Goal: Information Seeking & Learning: Learn about a topic

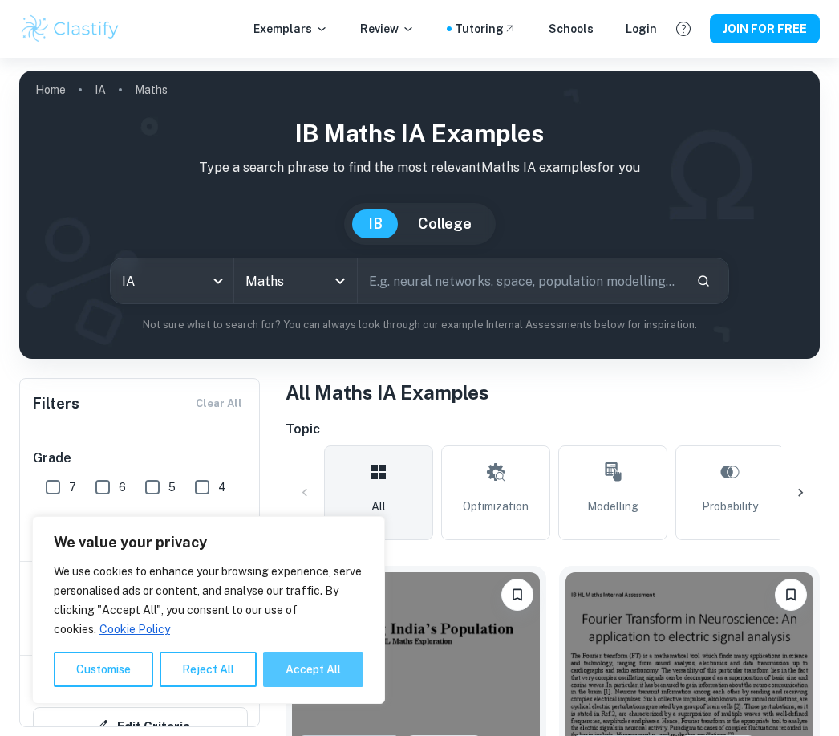
click at [339, 666] on button "Accept All" at bounding box center [313, 668] width 100 height 35
checkbox input "true"
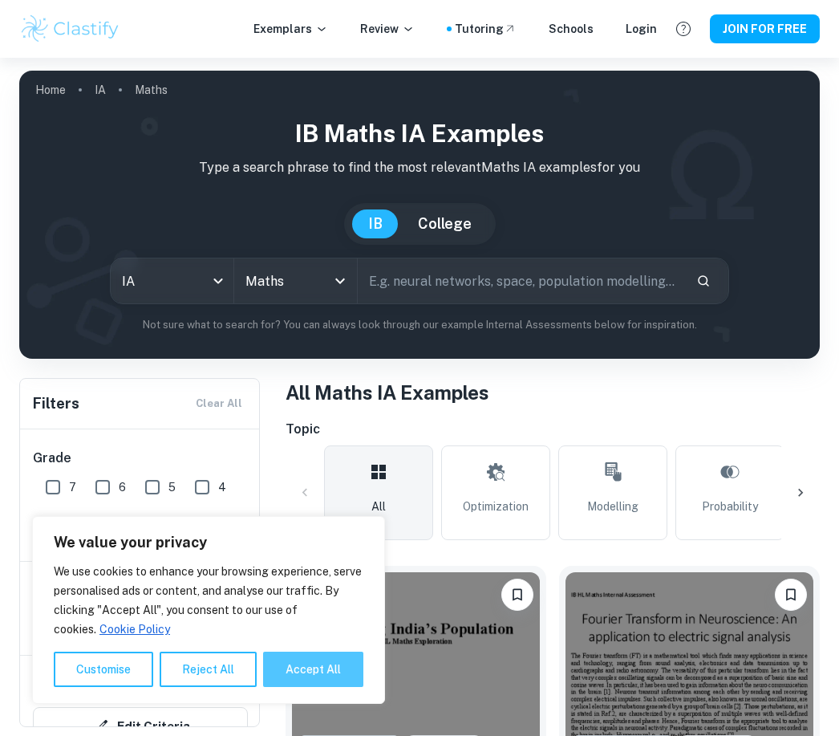
checkbox input "true"
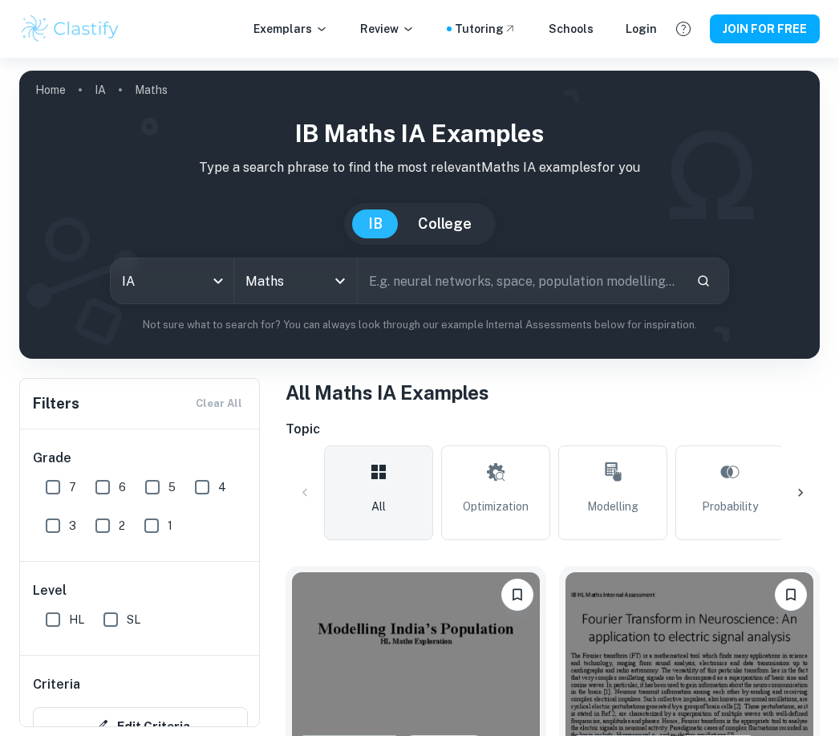
click at [53, 487] on input "7" at bounding box center [53, 487] width 32 height 32
checkbox input "true"
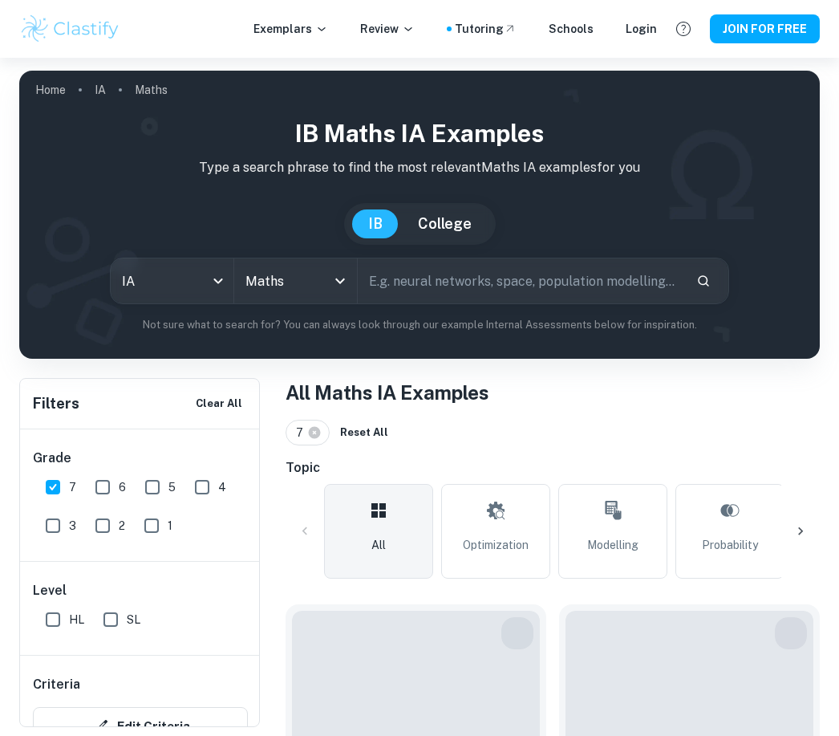
click at [116, 623] on input "SL" at bounding box center [111, 619] width 32 height 32
checkbox input "true"
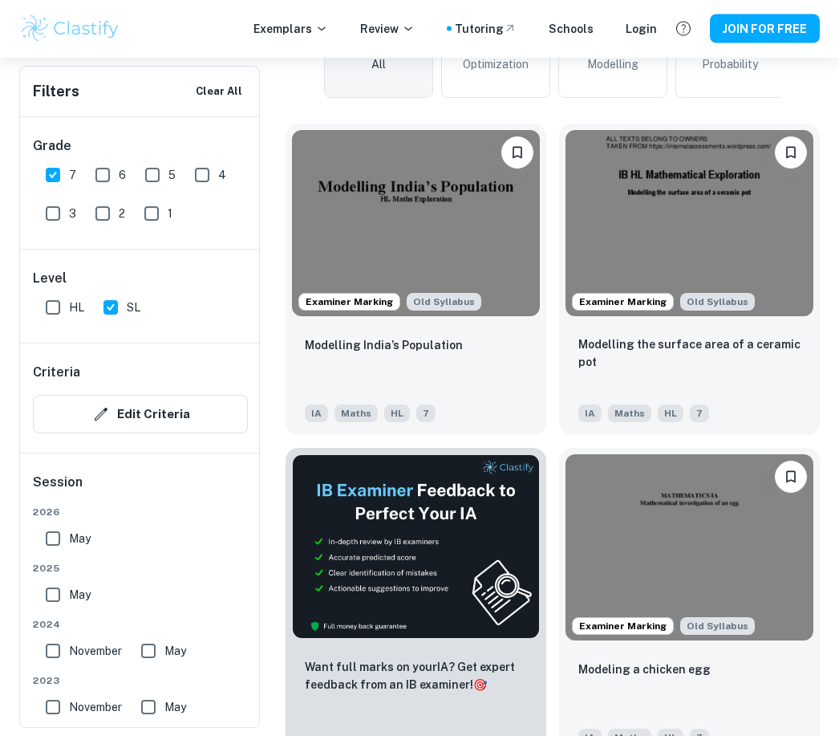
scroll to position [481, 0]
click at [60, 599] on input "May" at bounding box center [53, 594] width 32 height 32
checkbox input "true"
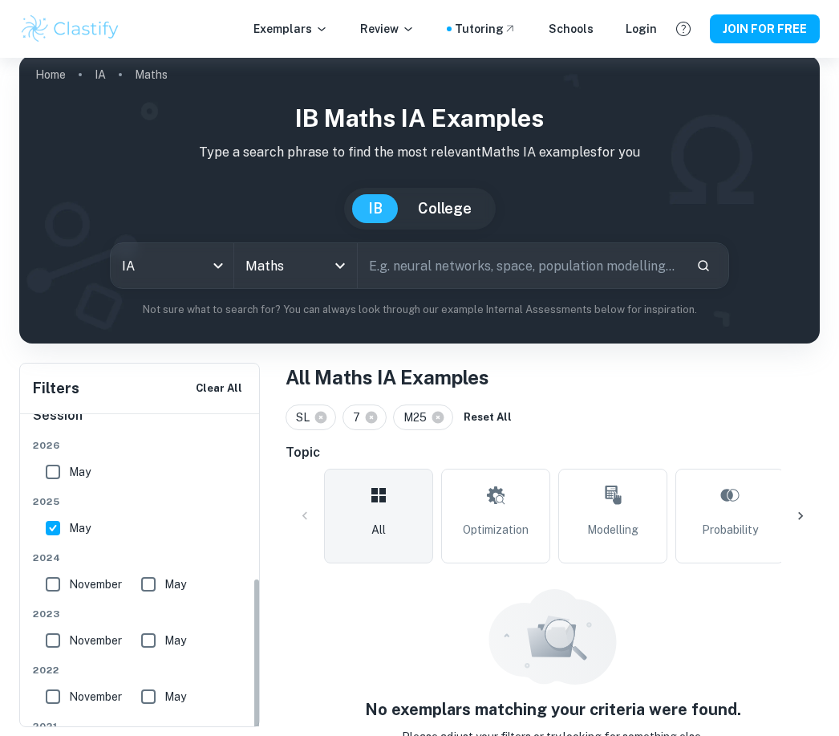
scroll to position [375, 0]
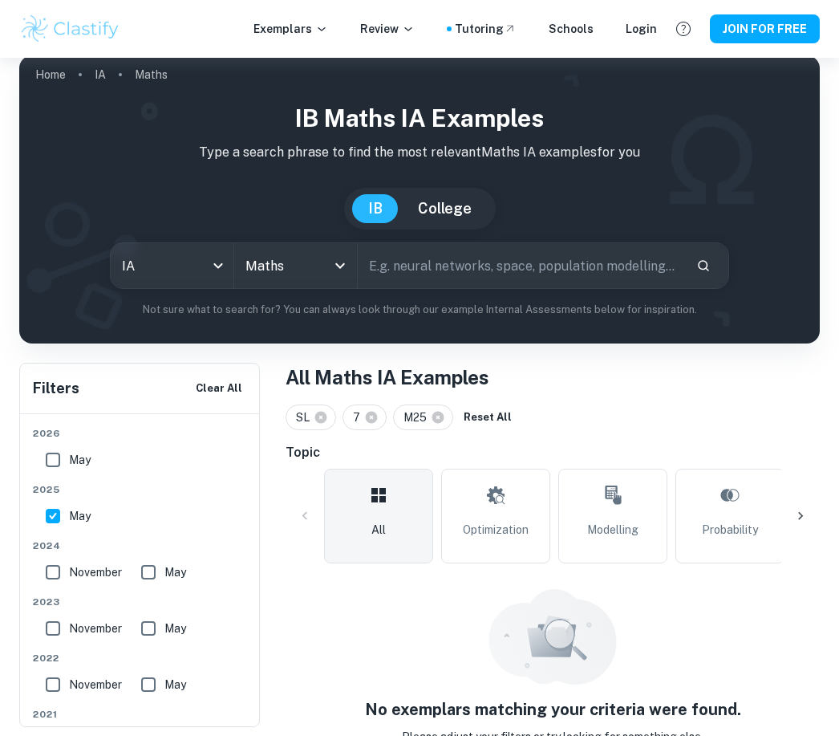
click at [55, 578] on input "November" at bounding box center [53, 572] width 32 height 32
checkbox input "true"
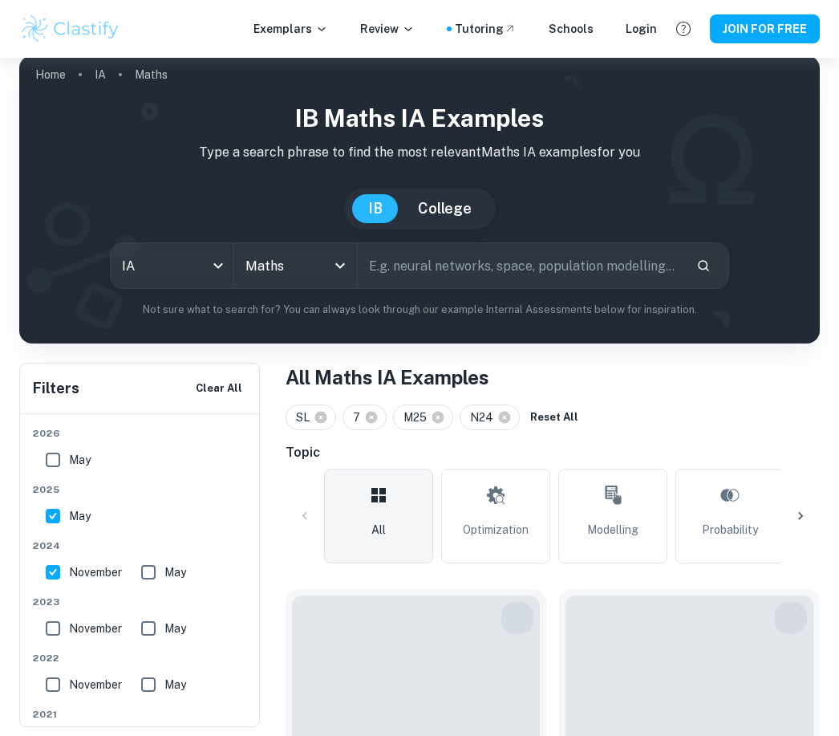
click at [159, 574] on input "May" at bounding box center [148, 572] width 32 height 32
checkbox input "true"
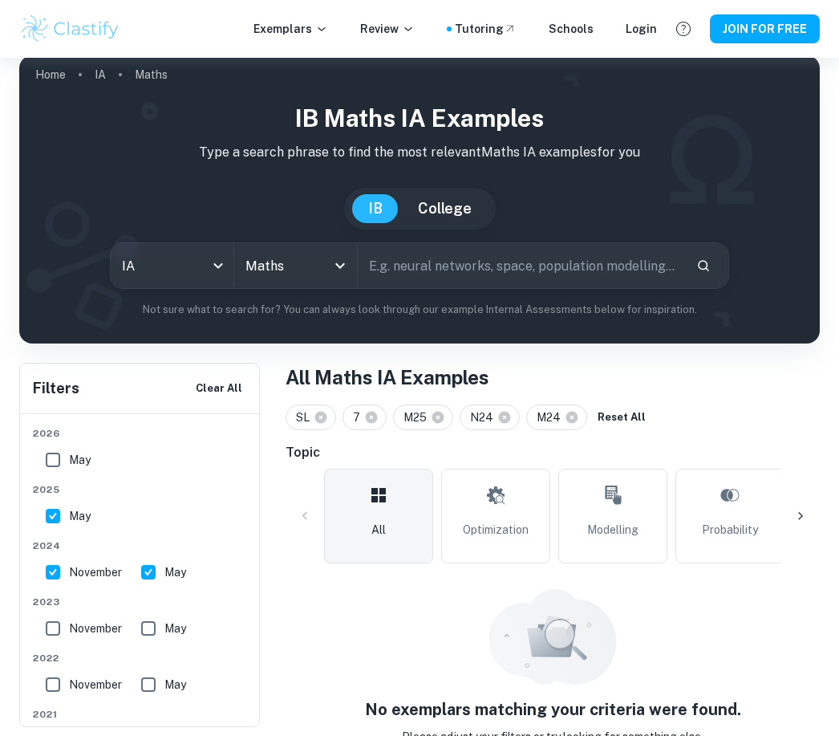
click at [154, 633] on input "May" at bounding box center [148, 628] width 32 height 32
checkbox input "true"
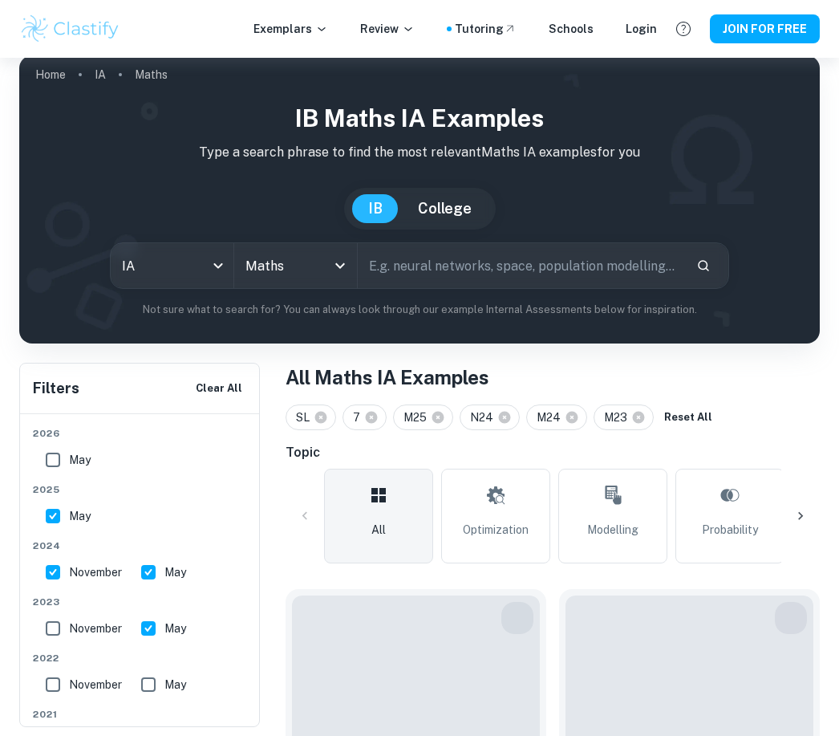
click at [65, 634] on input "November" at bounding box center [53, 628] width 32 height 32
checkbox input "true"
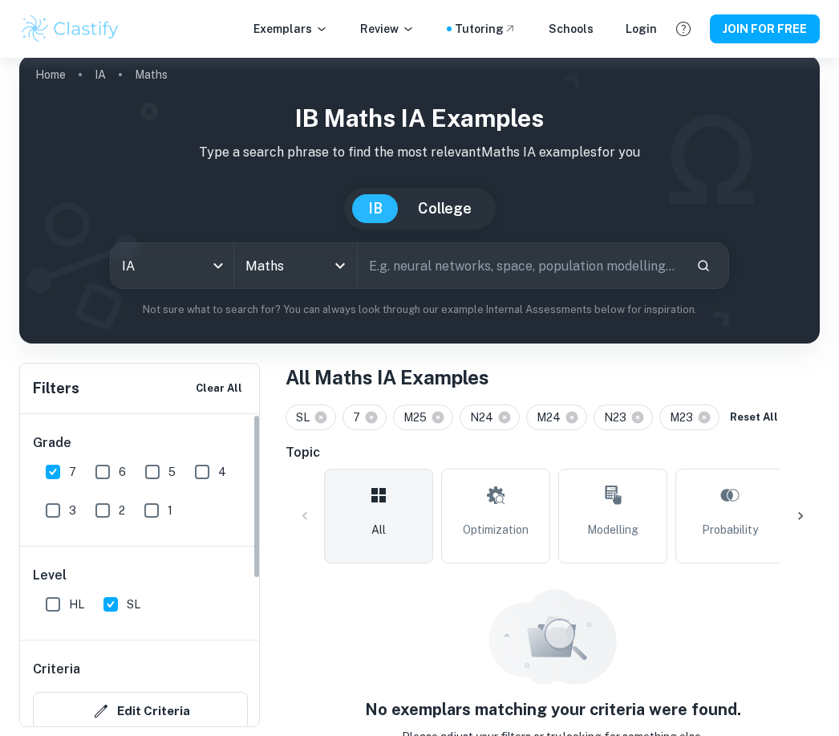
scroll to position [0, 0]
click at [104, 473] on input "6" at bounding box center [103, 472] width 32 height 32
checkbox input "true"
